Goal: Transaction & Acquisition: Purchase product/service

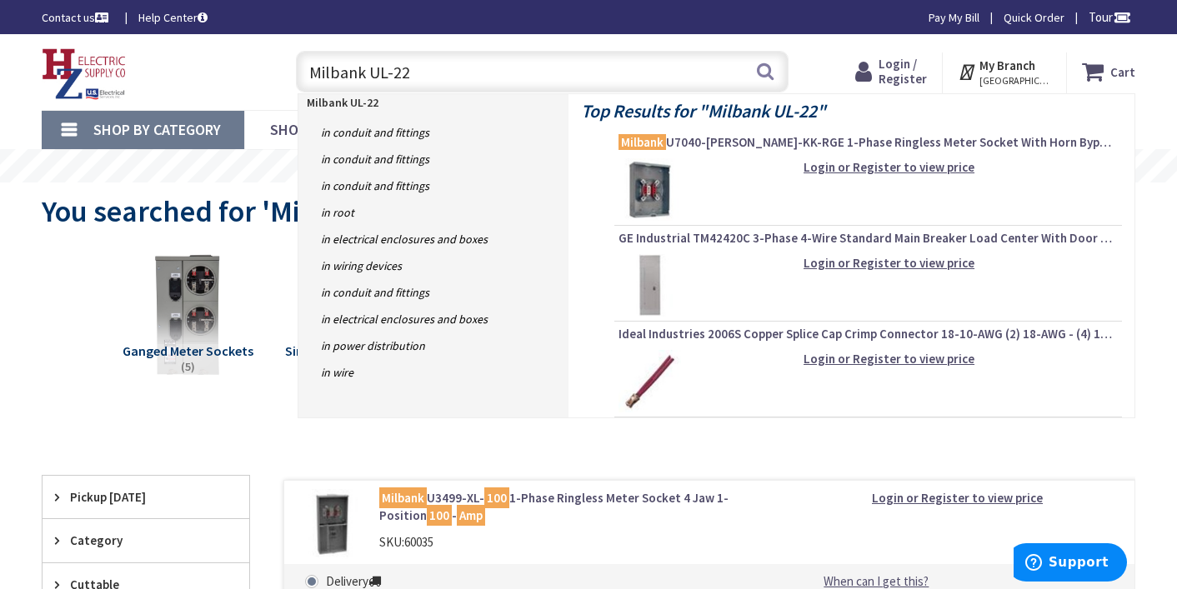
click at [834, 53] on div "Toggle Nav Milbank UL-22 Milbank UL-22 Search Cart My Cart Close" at bounding box center [588, 72] width 1119 height 56
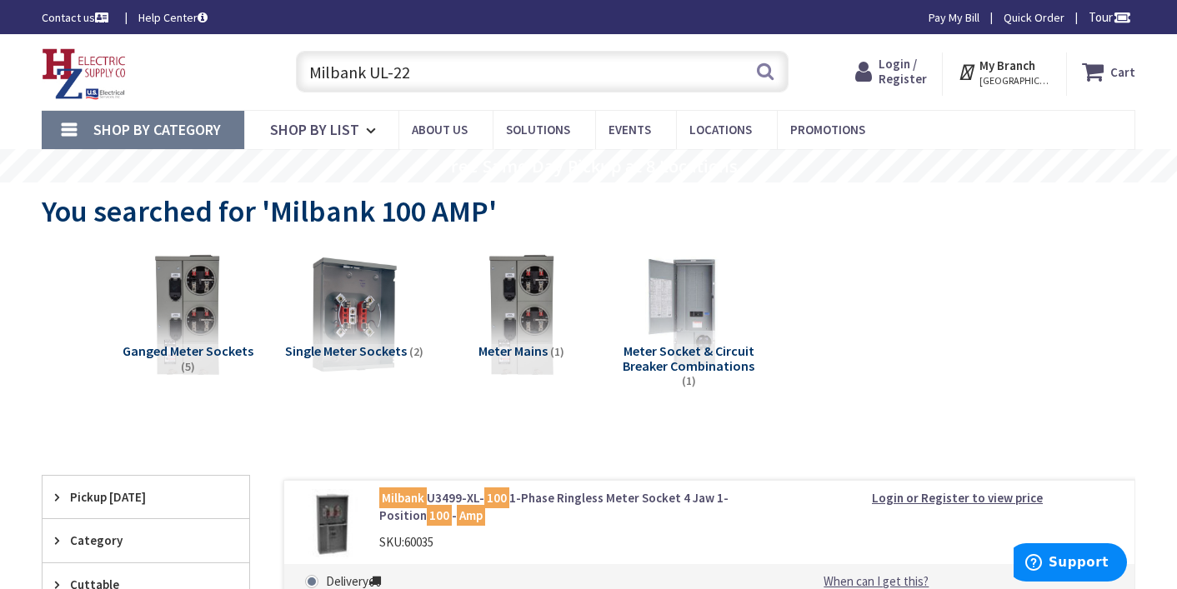
drag, startPoint x: 446, startPoint y: 75, endPoint x: 283, endPoint y: 56, distance: 163.7
click at [283, 56] on div "Milbank UL-22 Milbank UL-22 Search" at bounding box center [538, 70] width 526 height 53
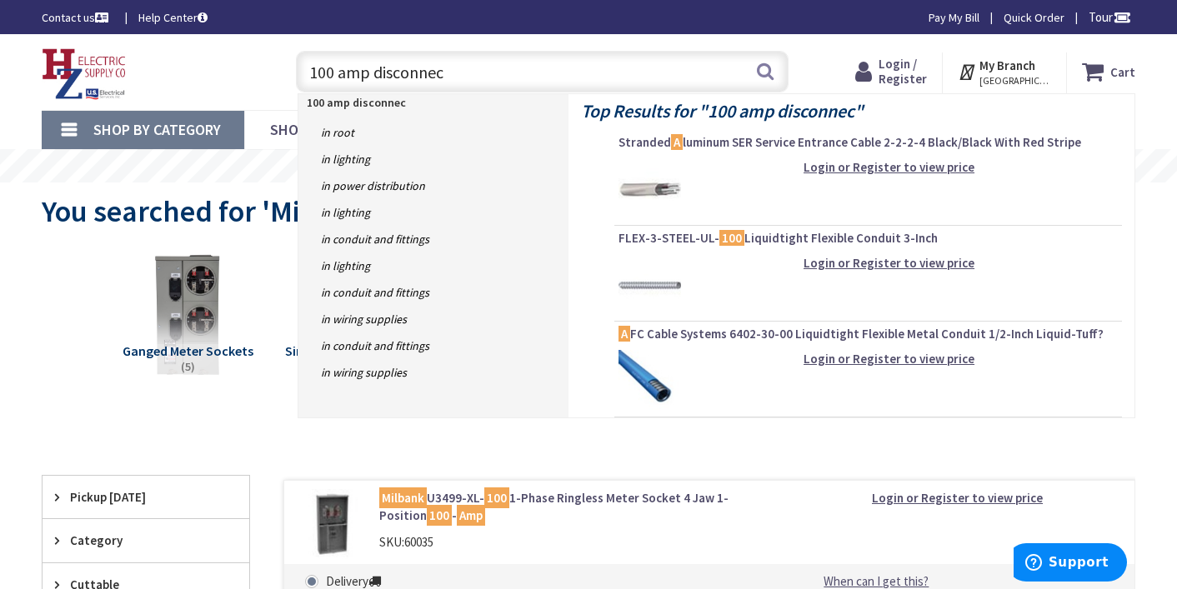
type input "100 amp disconnect"
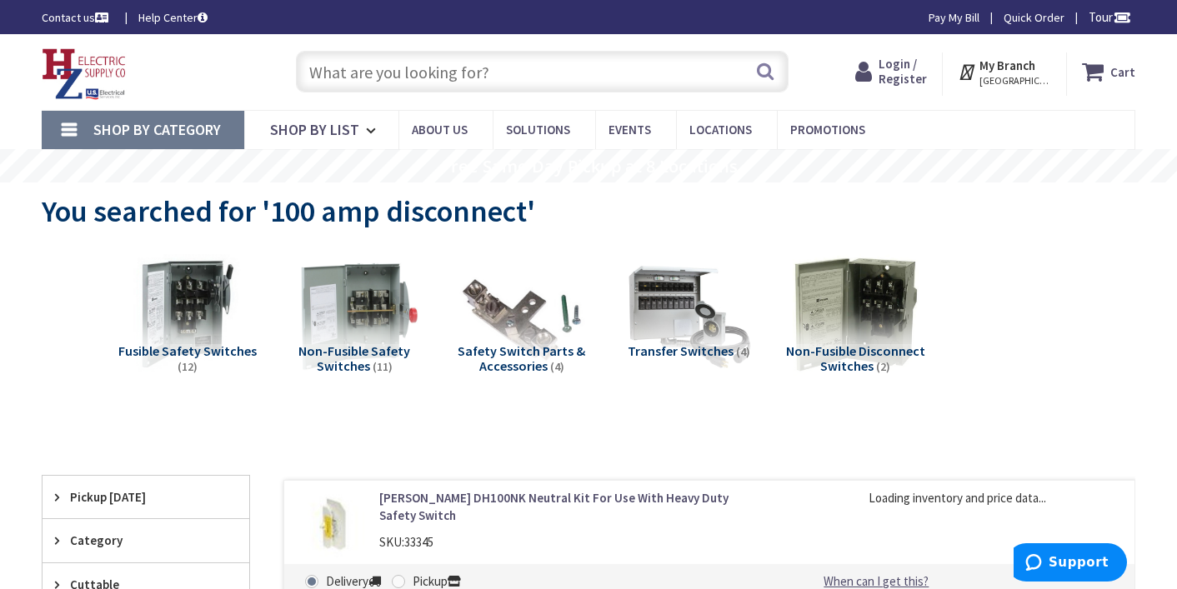
click at [359, 311] on img at bounding box center [354, 314] width 139 height 139
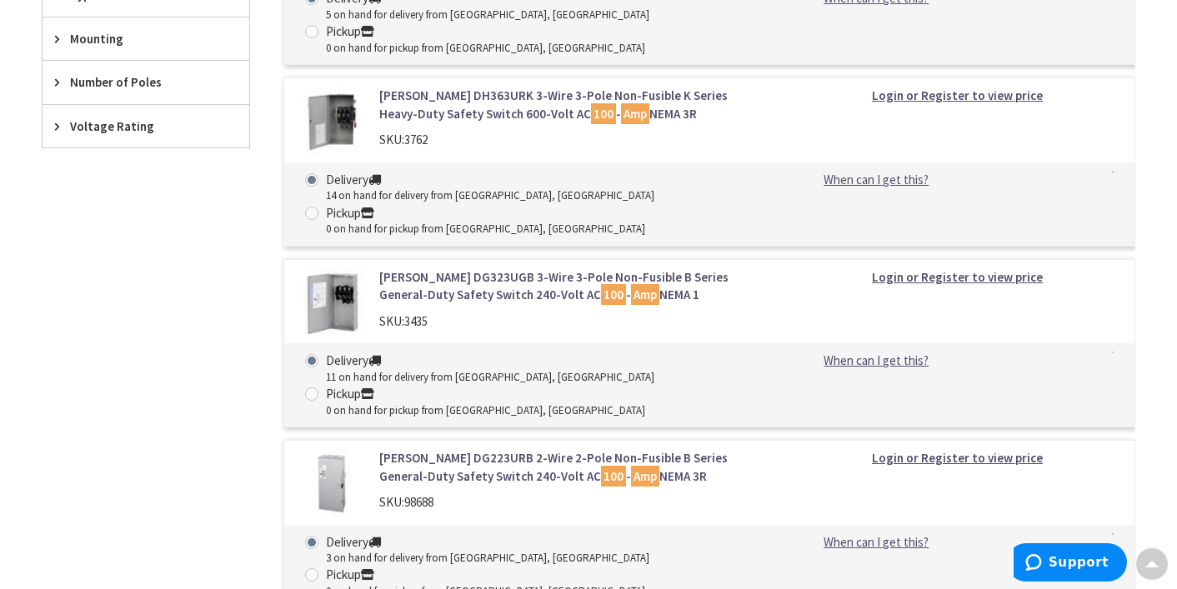
scroll to position [771, 0]
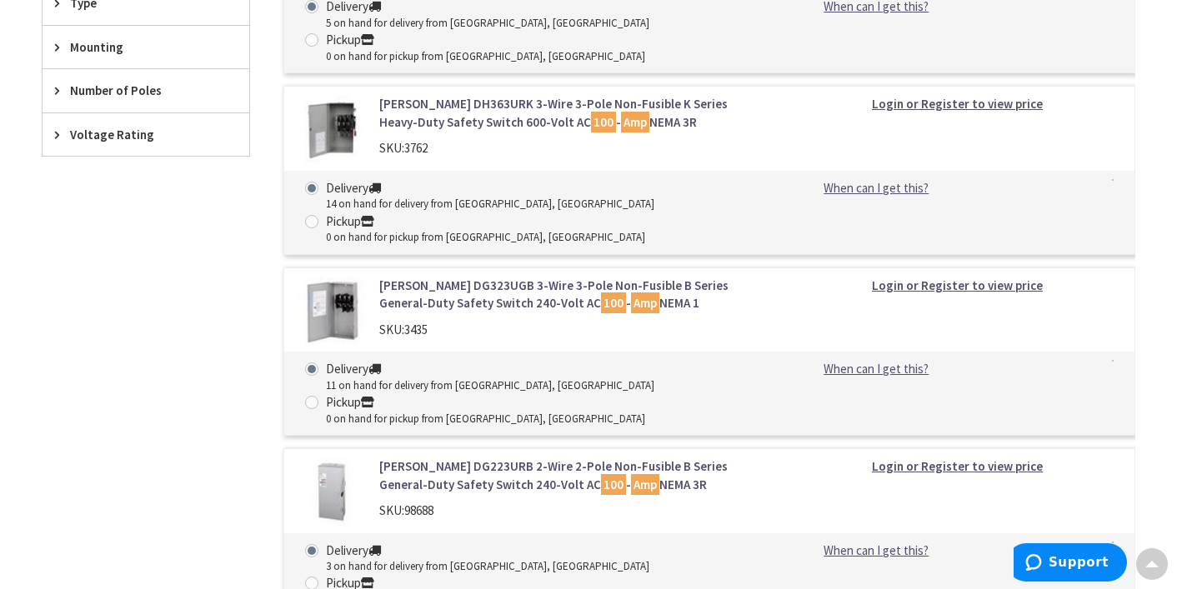
click at [451, 277] on link "Eaton DG323UGB 3-Wire 3-Pole Non-Fusible B Series General-Duty Safety Switch 24…" at bounding box center [573, 295] width 388 height 36
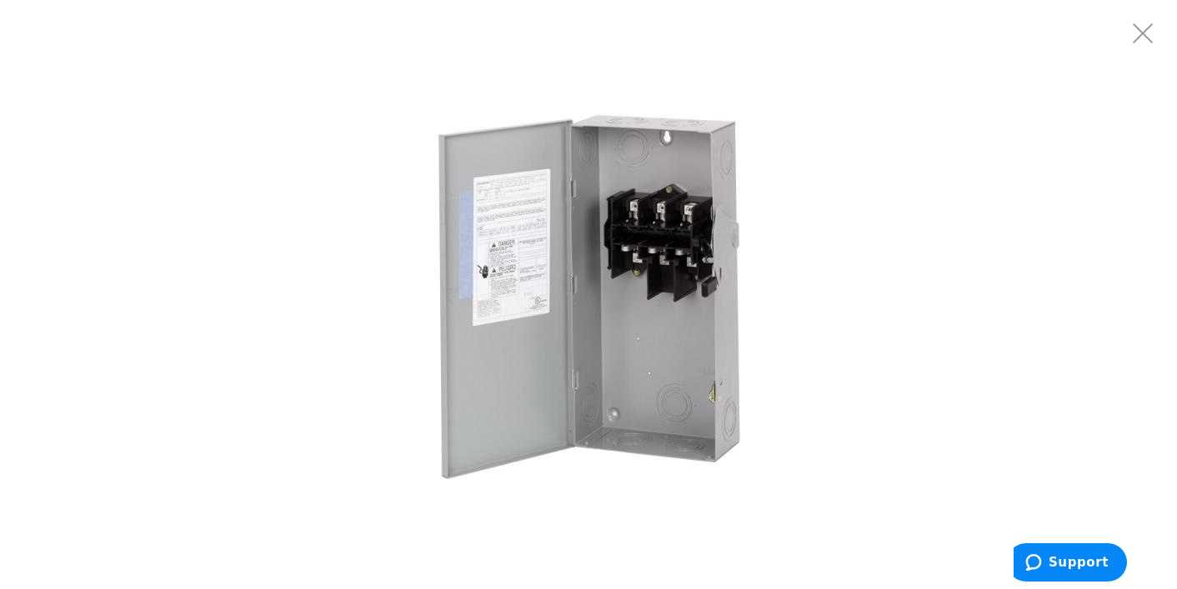
scroll to position [173, 0]
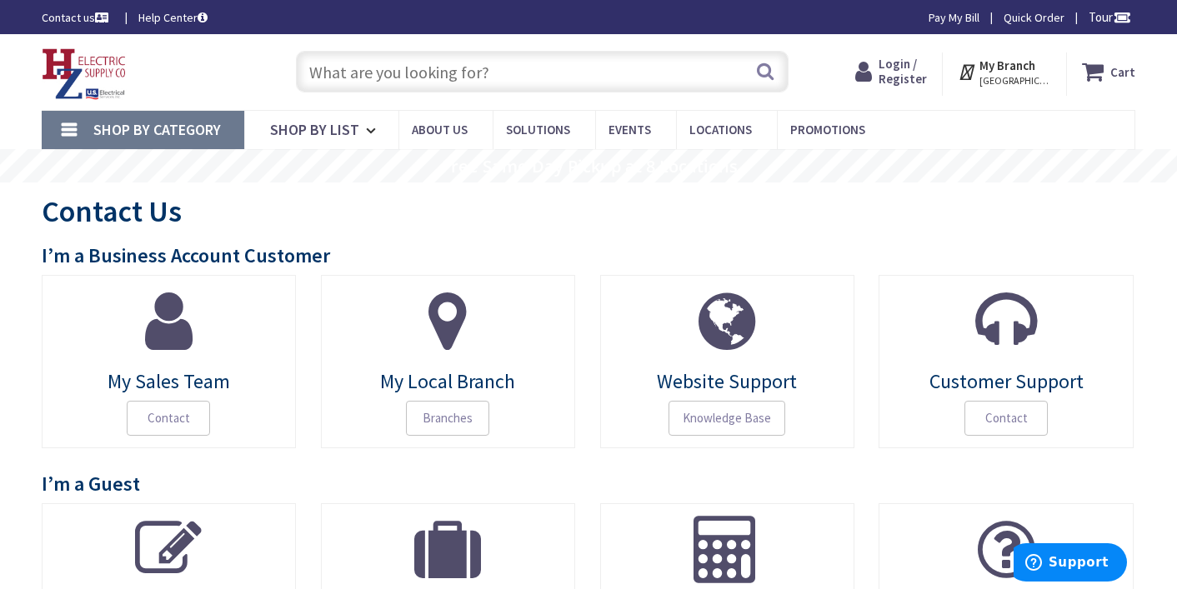
click at [905, 71] on span "Login / Register" at bounding box center [903, 71] width 48 height 31
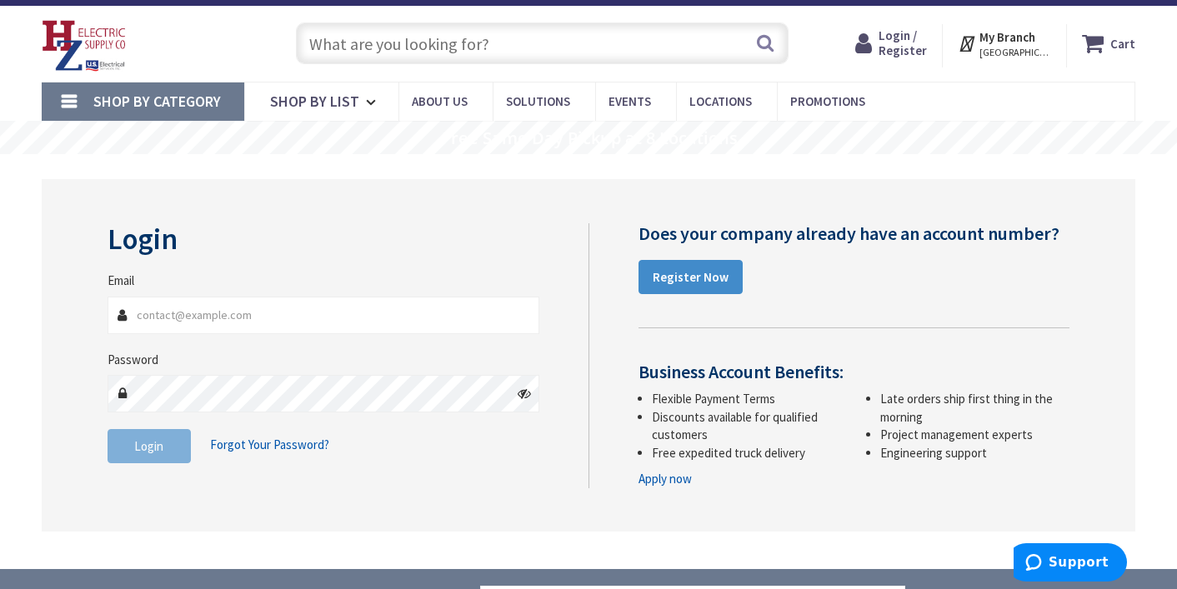
scroll to position [34, 0]
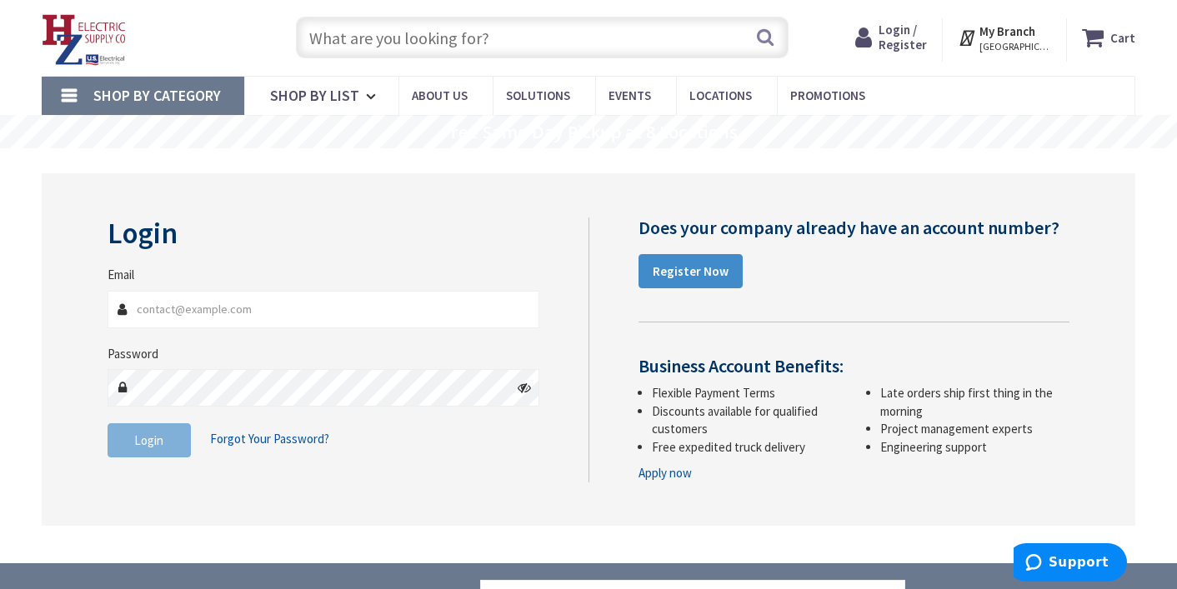
click at [670, 475] on link "Apply now" at bounding box center [665, 473] width 53 height 18
